Goal: Find specific page/section: Find specific page/section

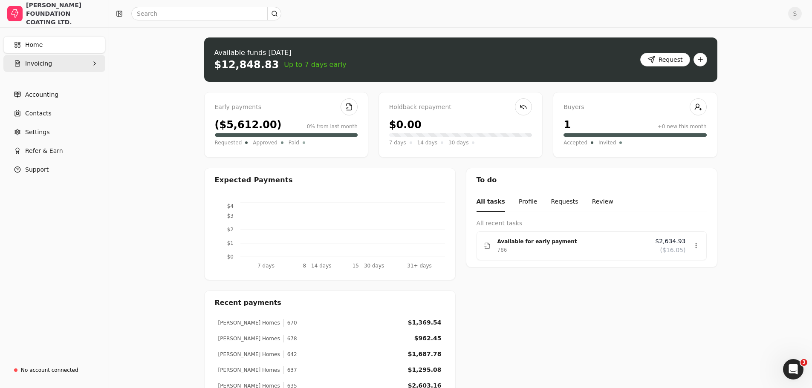
click at [55, 66] on button "Invoicing" at bounding box center [54, 63] width 102 height 17
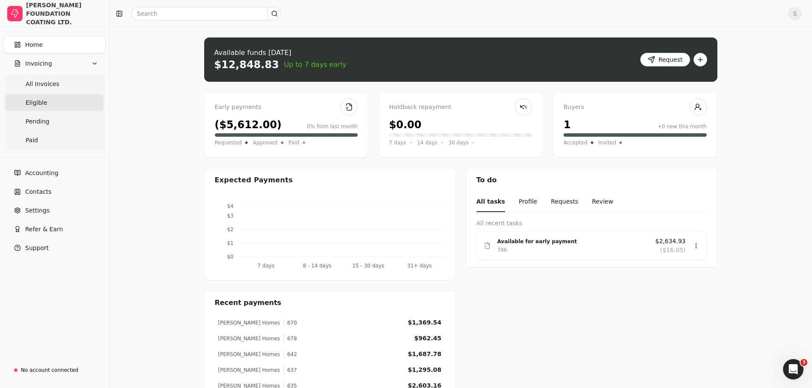
click at [55, 98] on link "Eligible" at bounding box center [54, 102] width 98 height 17
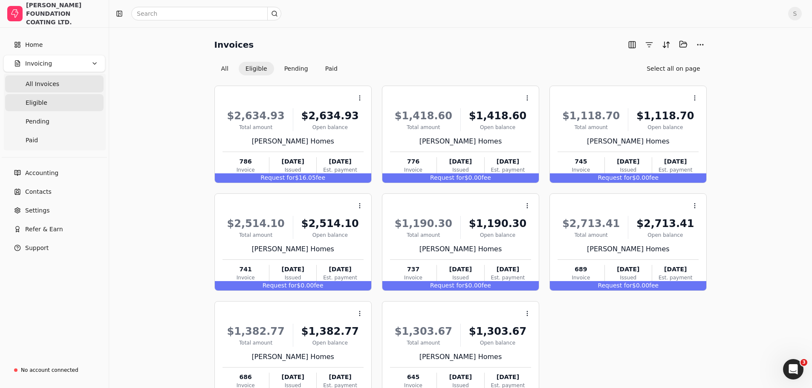
click at [45, 86] on span "All Invoices" at bounding box center [43, 84] width 34 height 9
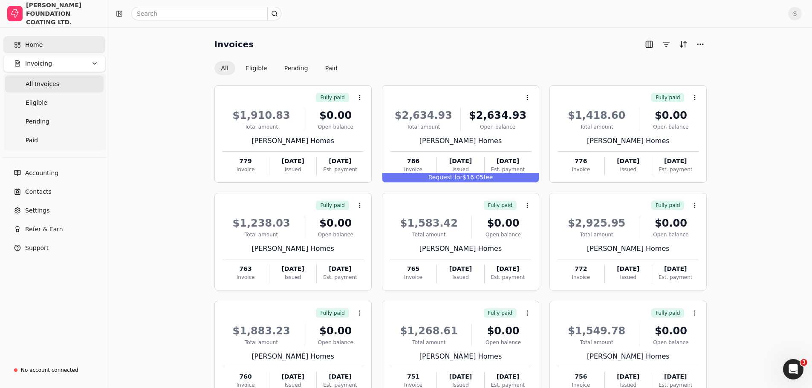
click at [35, 40] on span "Home" at bounding box center [33, 44] width 17 height 9
